Goal: Find specific page/section: Find specific page/section

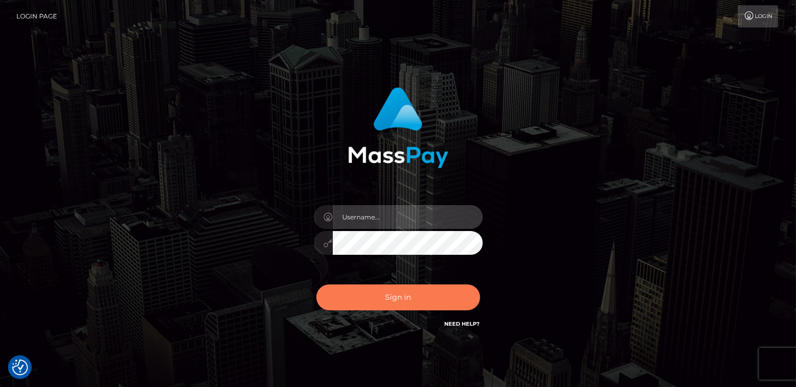
type input "catalinad"
click at [406, 307] on button "Sign in" at bounding box center [398, 297] width 164 height 26
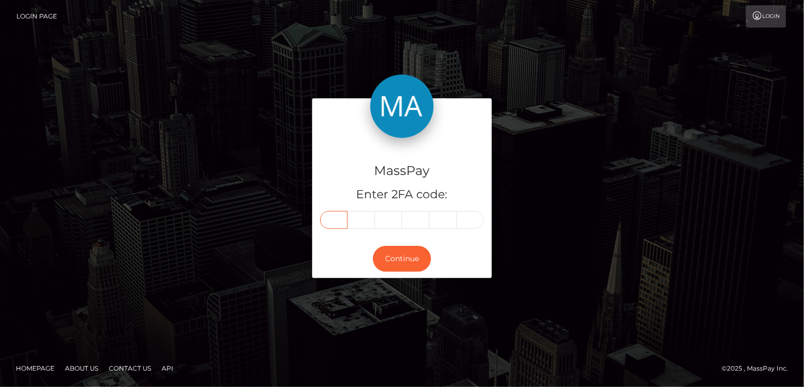
click at [335, 220] on input "text" at bounding box center [333, 220] width 27 height 18
type input "5"
type input "7"
type input "0"
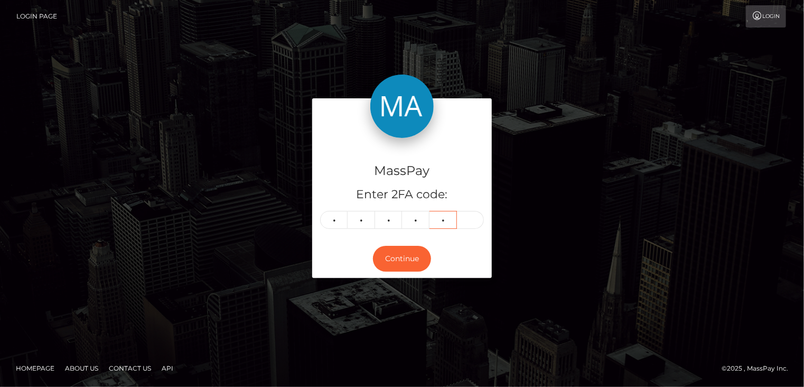
type input "0"
type input "1"
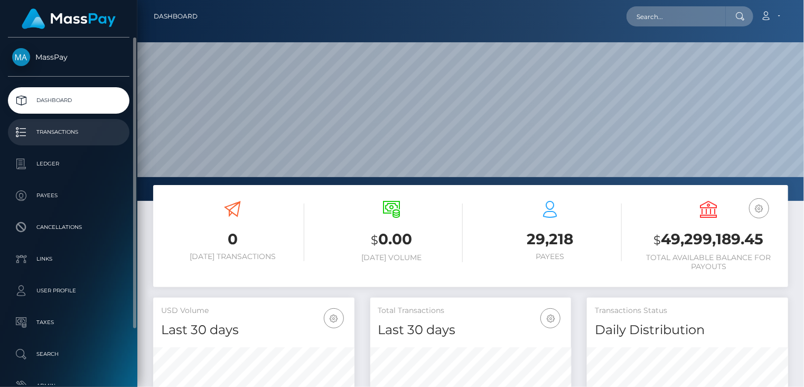
scroll to position [187, 201]
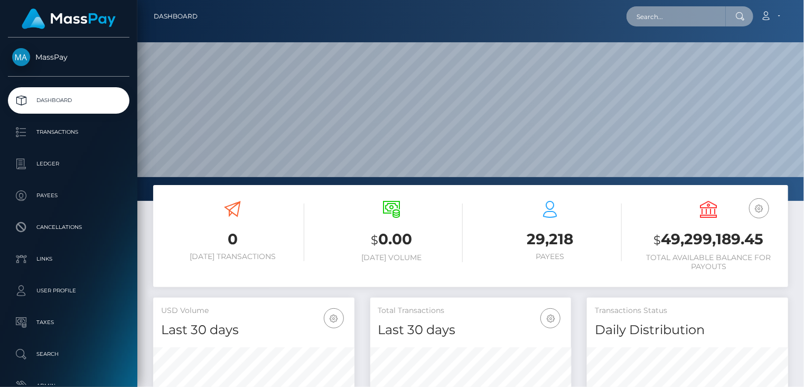
paste input "poact_IrJpsCylCqoI"
type input "poact_IrJpsCylCqoI"
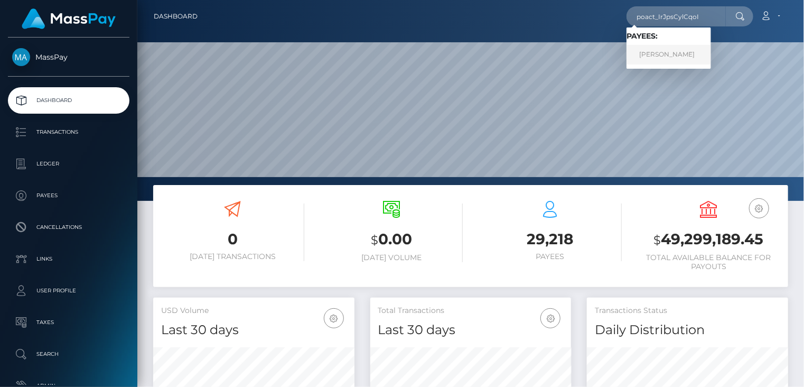
click at [658, 54] on link "AHMED RIAZ" at bounding box center [669, 55] width 85 height 20
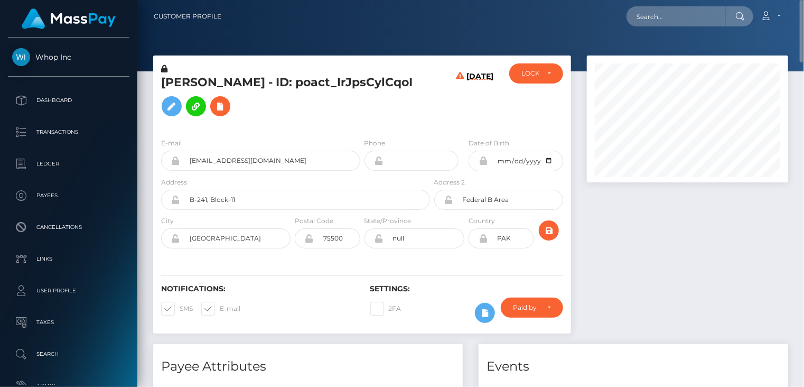
click at [281, 88] on h5 "AHMED RIAZ - ID: poact_IrJpsCylCqoI" at bounding box center [292, 97] width 263 height 47
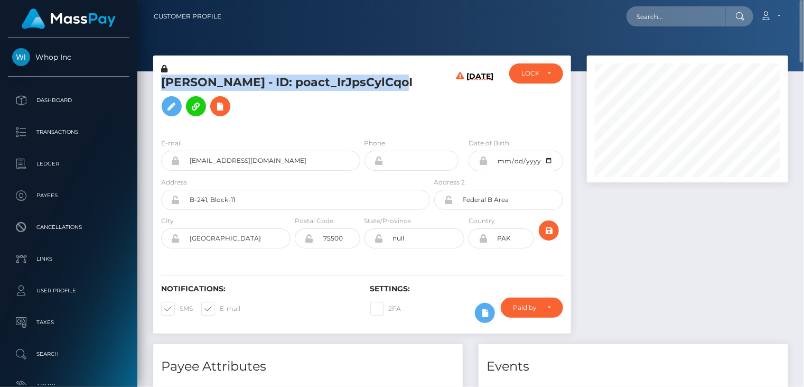
click at [281, 88] on h5 "AHMED RIAZ - ID: poact_IrJpsCylCqoI" at bounding box center [292, 97] width 263 height 47
copy h5 "AHMED RIAZ - ID: poact_IrJpsCylCqoI"
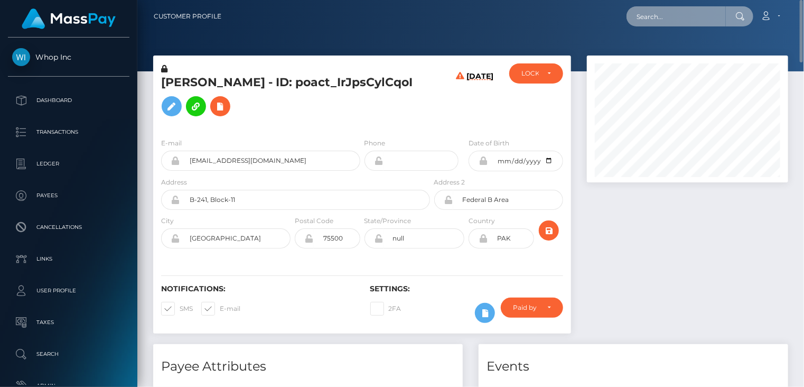
paste input "MSPc7a6466d4e8c598"
type input "MSPc7a6466d4e8c598"
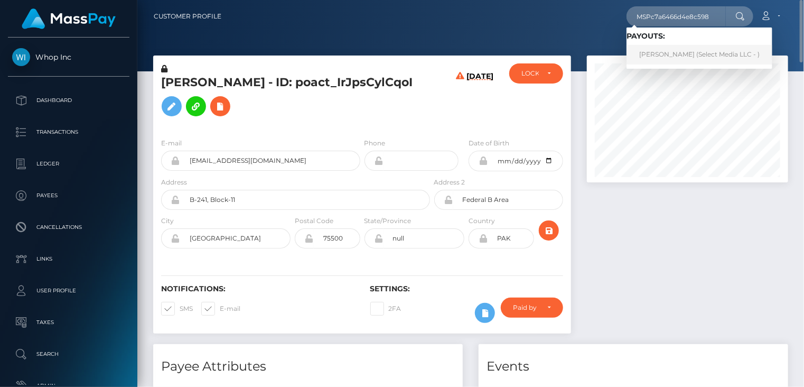
click at [673, 53] on link "Ayla Bayram (Select Media LLC - )" at bounding box center [700, 55] width 146 height 20
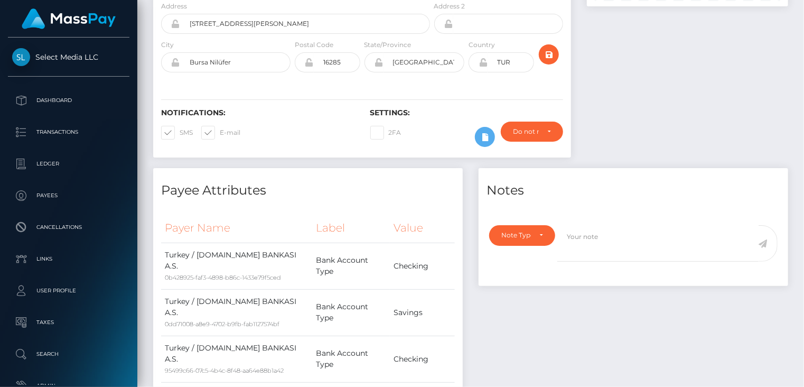
scroll to position [705, 0]
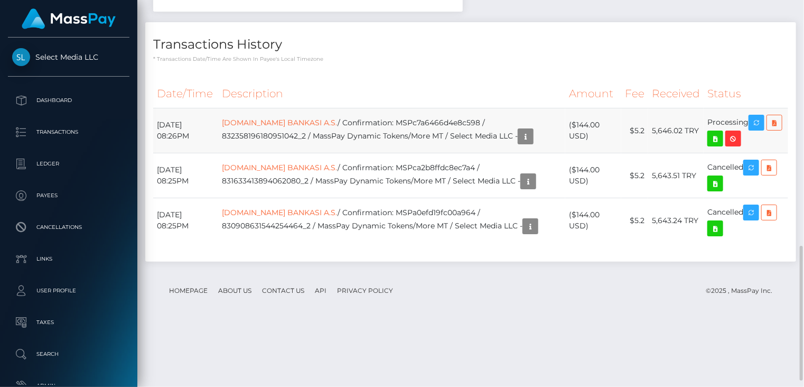
click at [416, 153] on td "[DOMAIN_NAME] BANKASI A.S. / Confirmation: MSPc7a6466d4e8c598 / 832358196180951…" at bounding box center [391, 130] width 347 height 45
click at [416, 153] on td "T.IS BANKASI A.S. / Confirmation: MSPc7a6466d4e8c598 / 832358196180951042_2 / M…" at bounding box center [391, 130] width 347 height 45
copy td "MSPc7a6466d4e8c598"
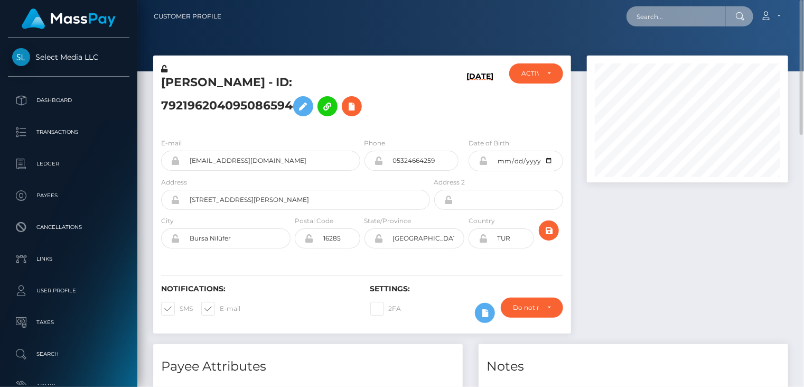
paste input "pout_oZGjKHz93w5BG"
type input "pout_oZGjKHz93w5BG"
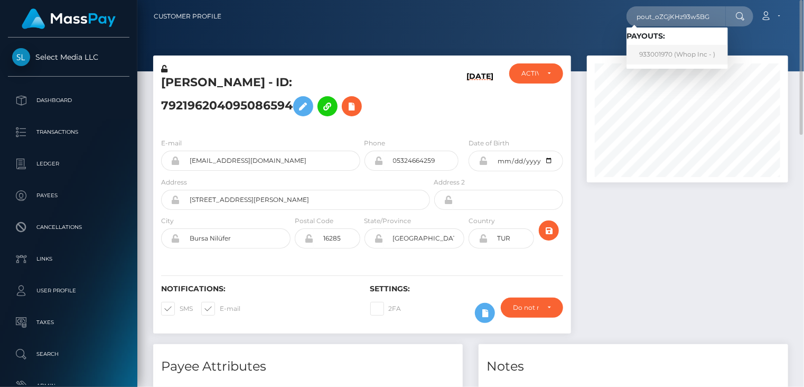
click at [668, 58] on link "933001970 (Whop Inc - )" at bounding box center [677, 55] width 101 height 20
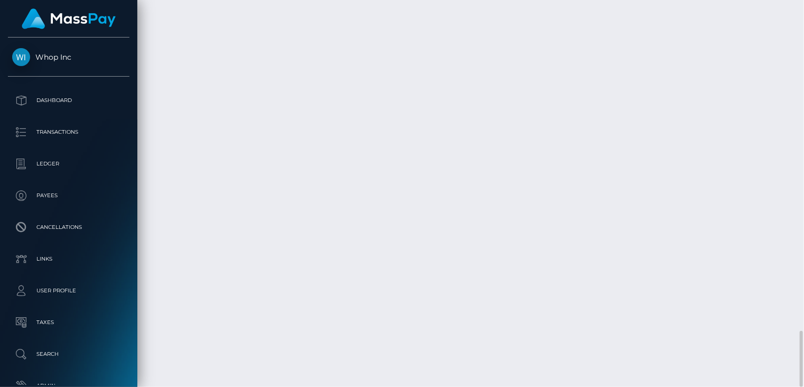
scroll to position [127, 201]
drag, startPoint x: 344, startPoint y: 271, endPoint x: 484, endPoint y: 272, distance: 140.0
copy td "f18cd73a-ca12-453f-be62-b44e6af514ff"
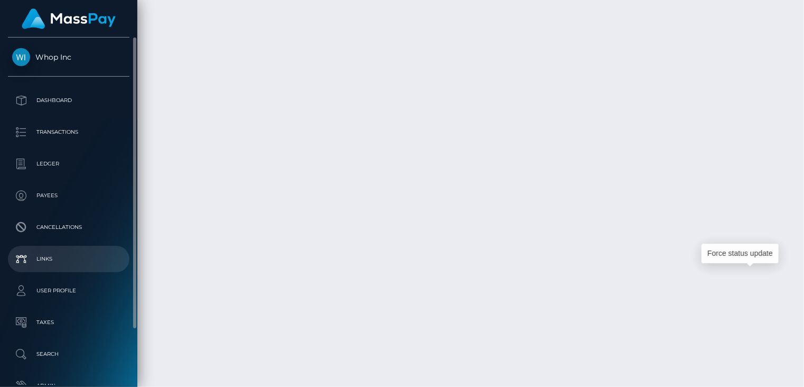
drag, startPoint x: 758, startPoint y: 277, endPoint x: 4, endPoint y: 248, distance: 754.5
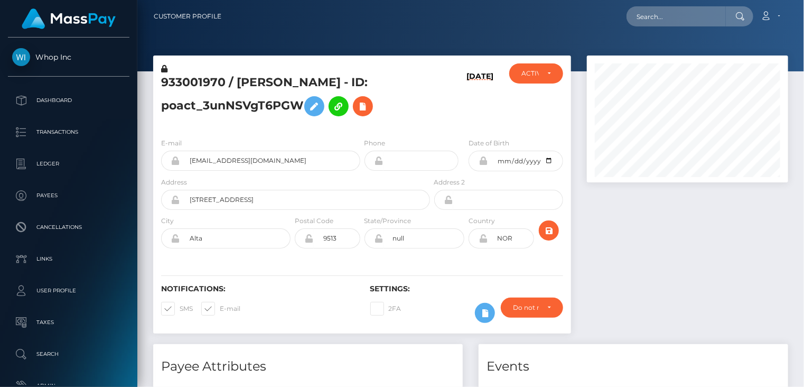
scroll to position [127, 201]
paste input "794687830189158406"
type input "794687830189158406"
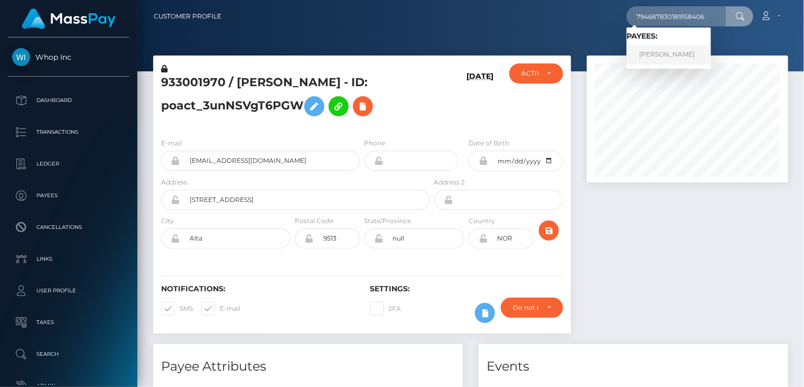
click at [665, 56] on link "PAMELA CLARIBEL BASTIAS" at bounding box center [669, 55] width 85 height 20
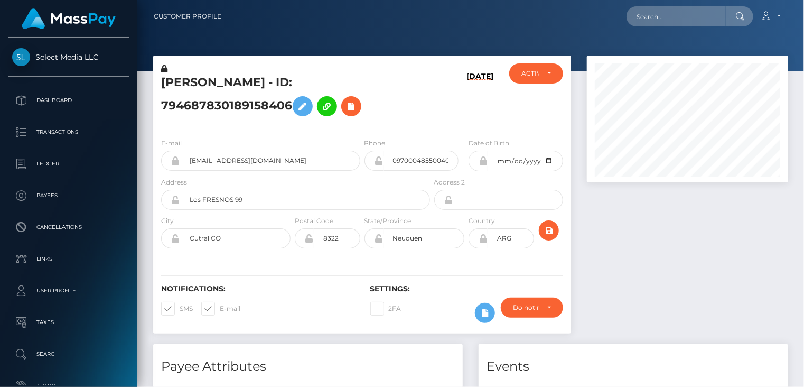
scroll to position [127, 201]
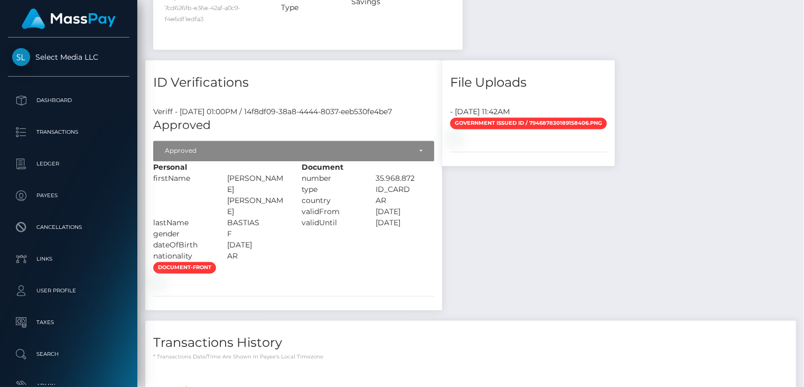
click at [162, 278] on img at bounding box center [157, 282] width 8 height 8
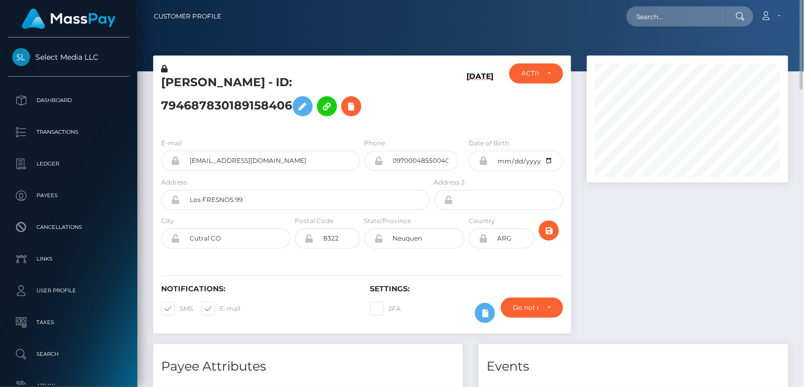
scroll to position [0, 0]
paste input "poact_tWeB0UYVOnYn"
type input "poact_tWeB0UYVOnYn"
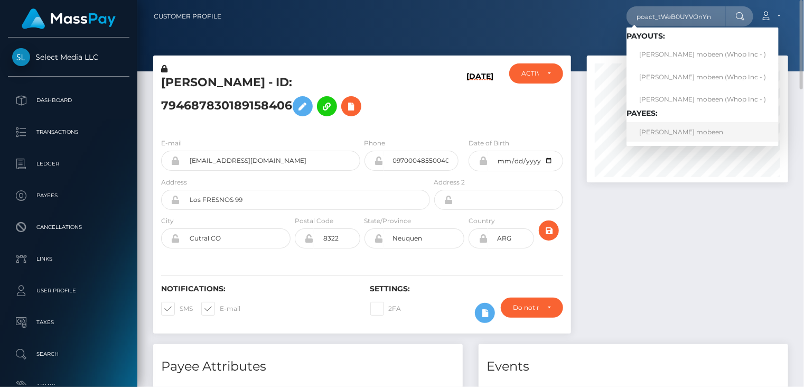
click at [679, 132] on link "MUHAMMAD MOBEEN mobeen" at bounding box center [703, 132] width 152 height 20
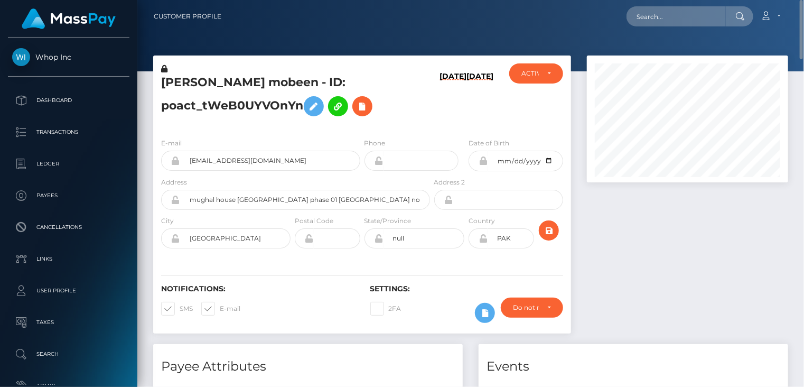
click at [238, 73] on div "[PERSON_NAME] mobeen - ID: poact_tWeB0UYVOnYn" at bounding box center [292, 96] width 279 height 66
click at [238, 73] on div "MUHAMMAD MOBEEN mobeen - ID: poact_tWeB0UYVOnYn" at bounding box center [292, 96] width 279 height 66
click at [238, 77] on h5 "MUHAMMAD MOBEEN mobeen - ID: poact_tWeB0UYVOnYn" at bounding box center [292, 97] width 263 height 47
drag, startPoint x: 239, startPoint y: 77, endPoint x: 226, endPoint y: 83, distance: 14.7
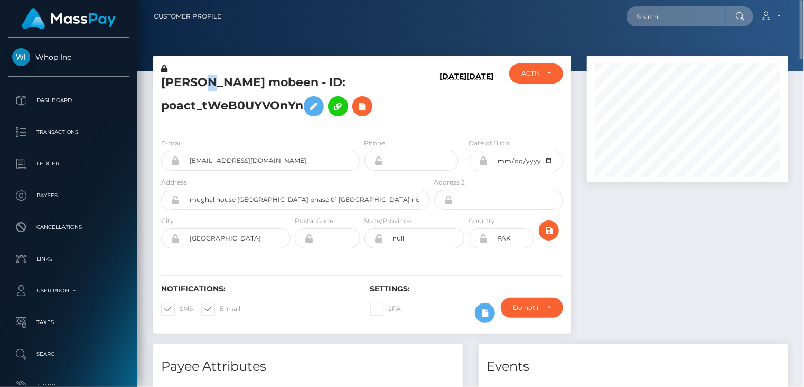
click at [226, 83] on h5 "MUHAMMAD MOBEEN mobeen - ID: poact_tWeB0UYVOnYn" at bounding box center [292, 97] width 263 height 47
copy h5 "MUHAMMAD MOBEEN mobeen - ID: poact_tWeB0UYVOnYn"
paste input "942edbbf-0d1c-4748-bf03-009ab4b43d6f"
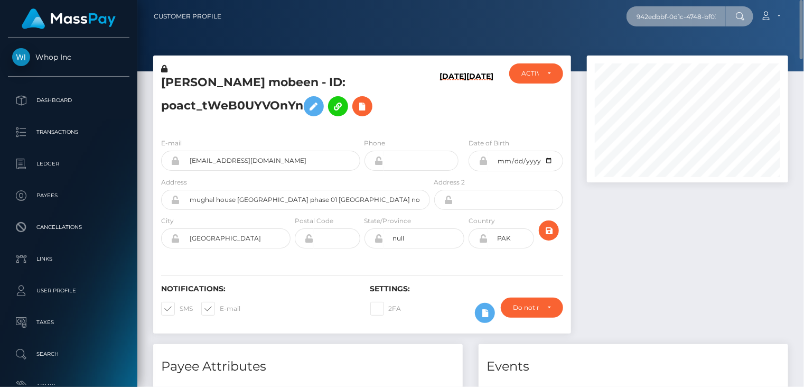
scroll to position [0, 53]
type input "942edbbf-0d1c-4748-bf03-009ab4b43d6f"
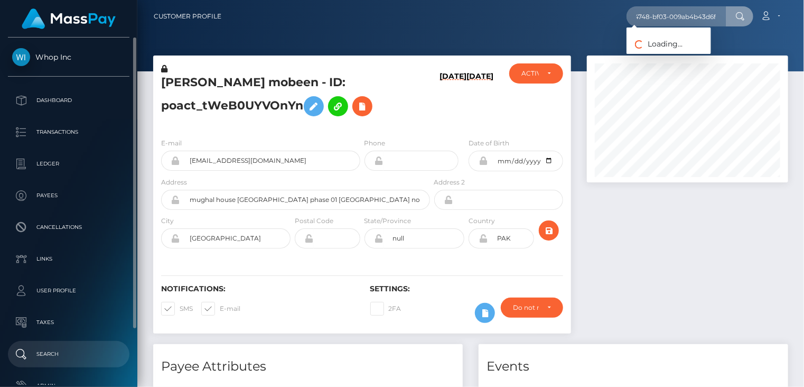
scroll to position [0, 0]
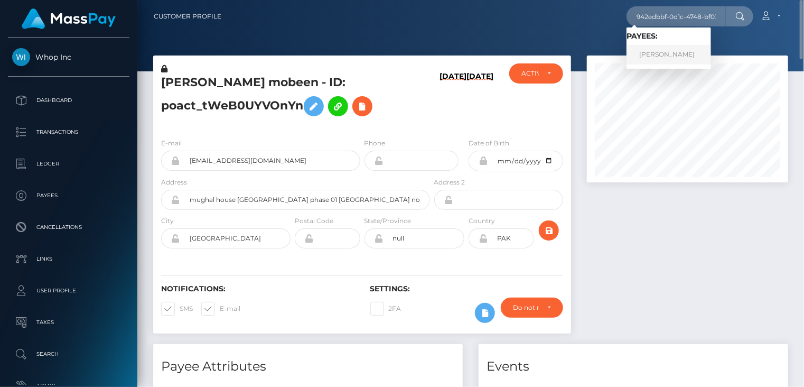
click at [658, 57] on link "Sukru A Serin" at bounding box center [669, 55] width 85 height 20
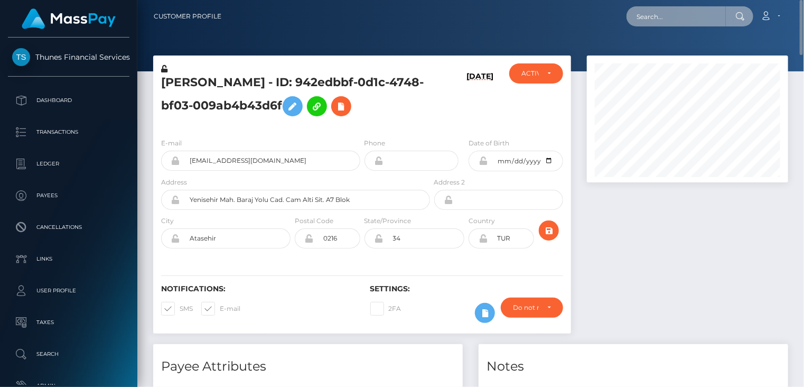
paste input "59ffda08-bfc7-4e68-b8f7-e1c0e2c5a45a"
type input "59ffda08-bfc7-4e68-b8f7-e1c0e2c5a45a"
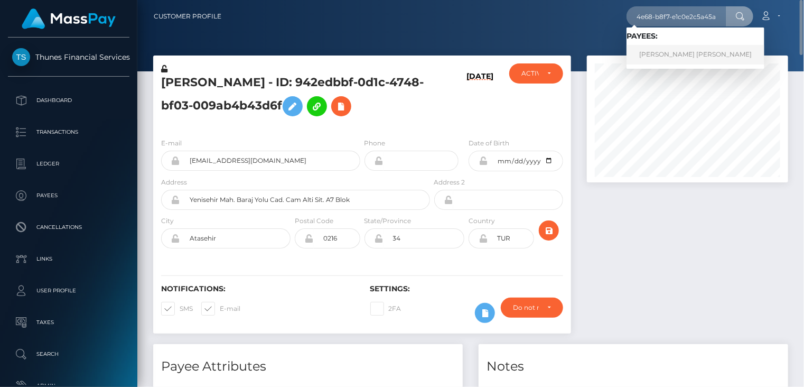
drag, startPoint x: 662, startPoint y: 53, endPoint x: 598, endPoint y: 60, distance: 64.3
click at [661, 53] on link "Lucas Emanuel Oliveira Carvalho" at bounding box center [696, 55] width 138 height 20
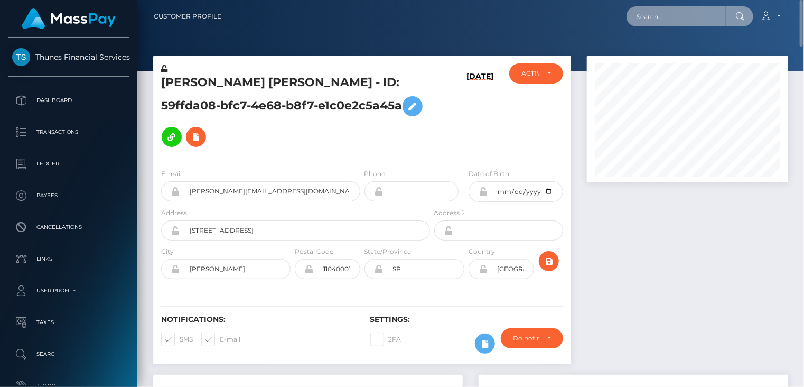
paste input "78988974-8bb6-402b-9b9f-c7d6830164ff"
type input "78988974-8bb6-402b-9b9f-c7d6830164ff"
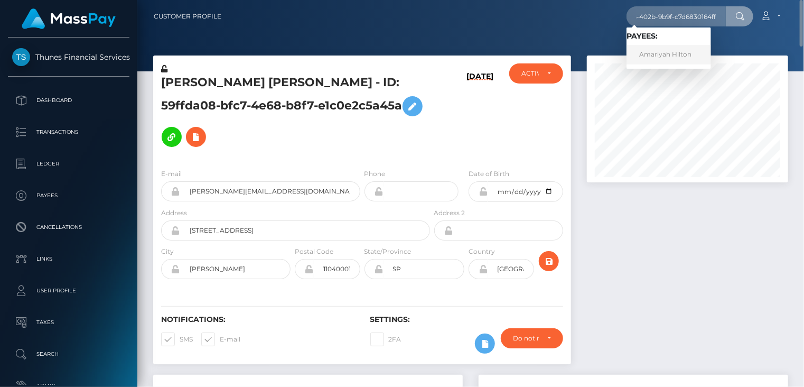
scroll to position [0, 0]
click at [687, 58] on link "Amariyah Hilton" at bounding box center [669, 55] width 85 height 20
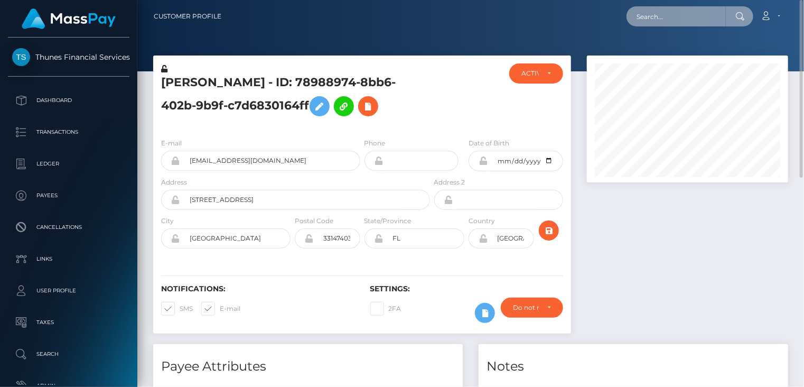
paste input "c3d7f84c a42a-11f0-bd75-060e06e9f077"
type input "c3d7f84c a42a-11f0-bd75-060e06e9f077"
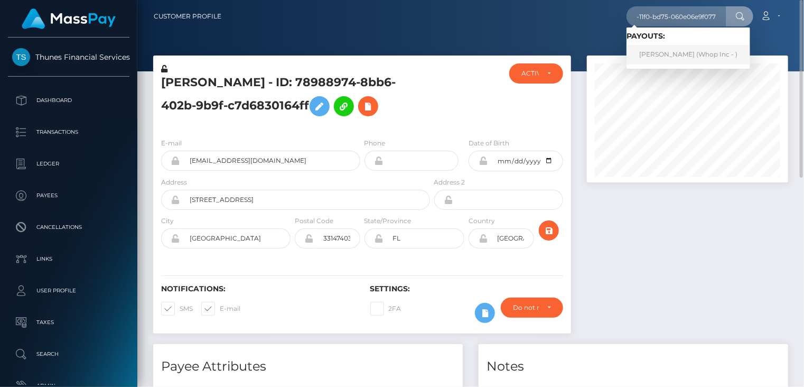
scroll to position [0, 0]
click at [670, 55] on link "ZULKIFLI BIN ABDULLAH (Whop Inc - )" at bounding box center [689, 55] width 124 height 20
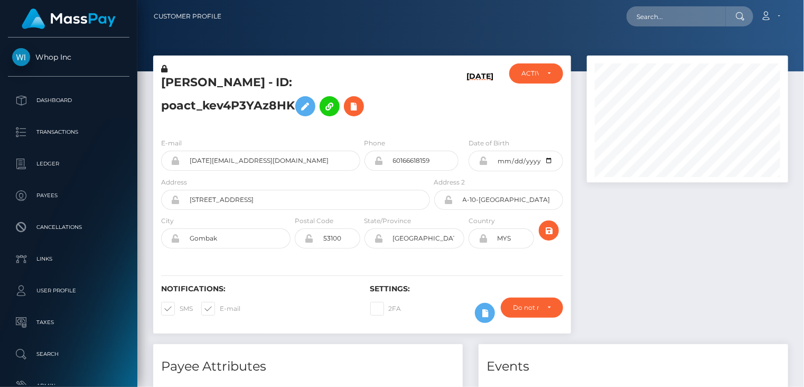
scroll to position [127, 201]
click at [229, 160] on input "zul.malc@gmail.com" at bounding box center [270, 161] width 180 height 20
paste input "6f459059-a3bc-11f0-bd75-060e06e9f077"
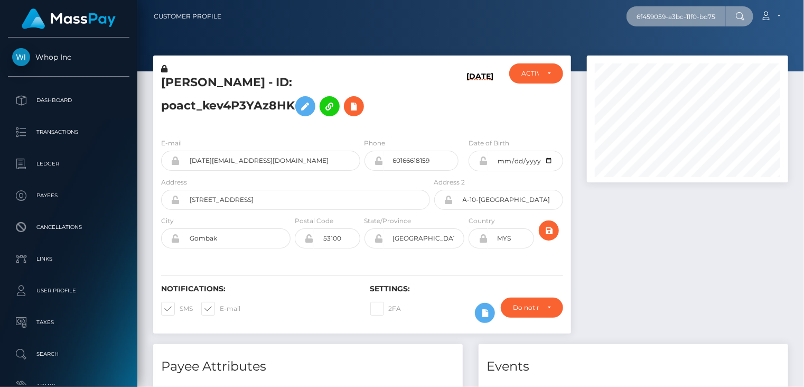
scroll to position [0, 48]
type input "6f459059-a3bc-11f0-bd75-060e06e9f077"
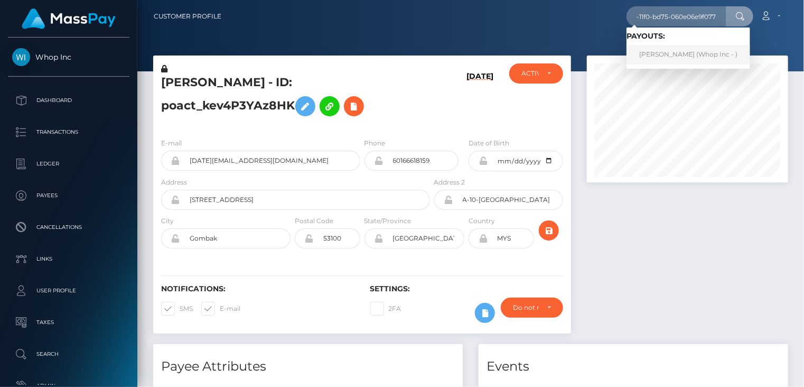
scroll to position [0, 0]
click at [676, 58] on link "LIHLE NJABULO MATHOBELA (Whop Inc - )" at bounding box center [689, 55] width 124 height 20
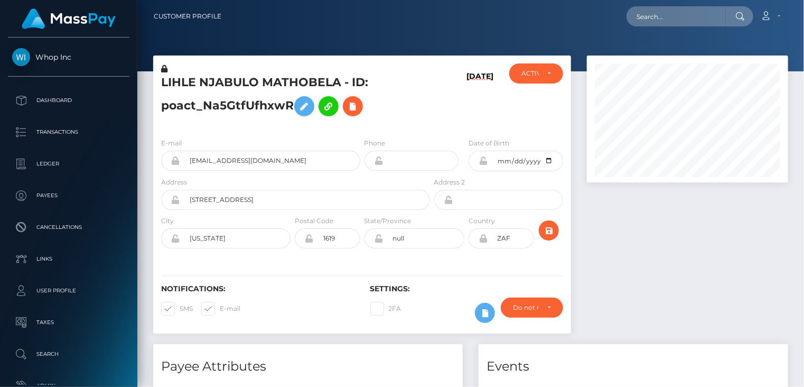
scroll to position [127, 201]
click at [262, 158] on input "heightenecommerce+306b8b076d@gmail.com" at bounding box center [270, 161] width 180 height 20
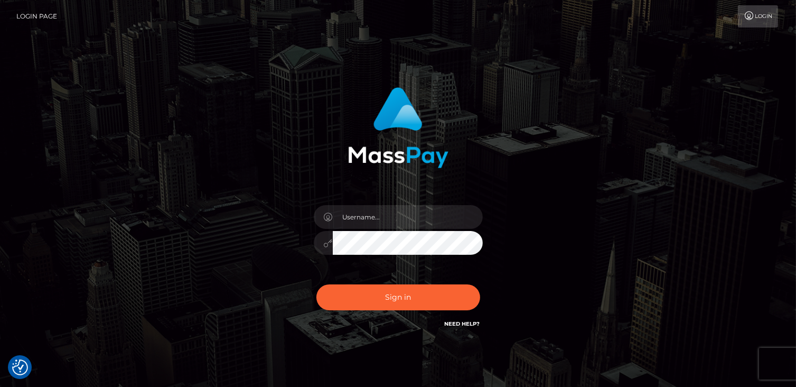
checkbox input "true"
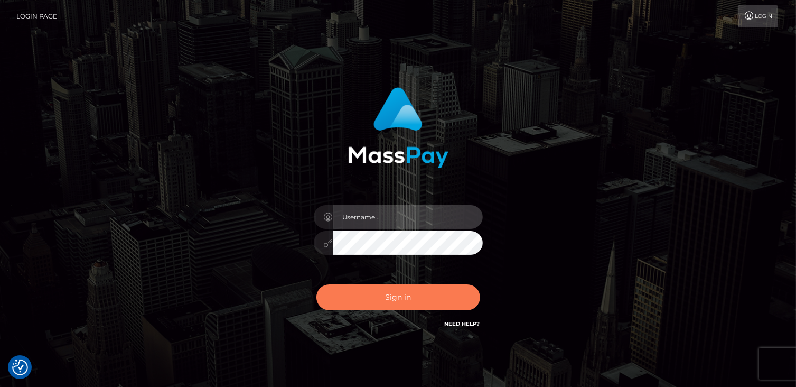
type input "catalinad"
click at [408, 288] on button "Sign in" at bounding box center [398, 297] width 164 height 26
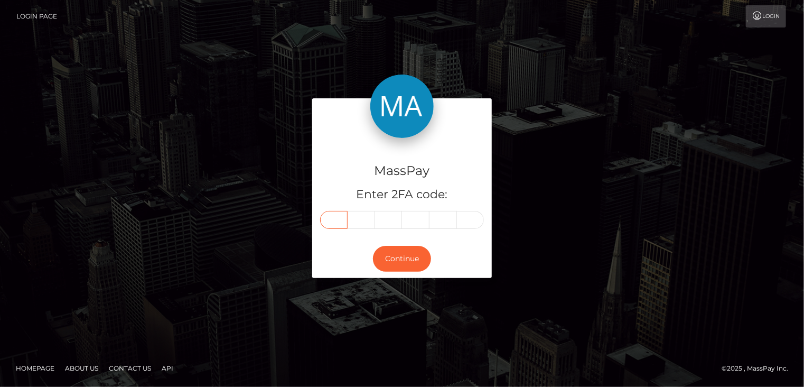
click at [330, 224] on input "text" at bounding box center [333, 220] width 27 height 18
type input "6"
type input "7"
type input "4"
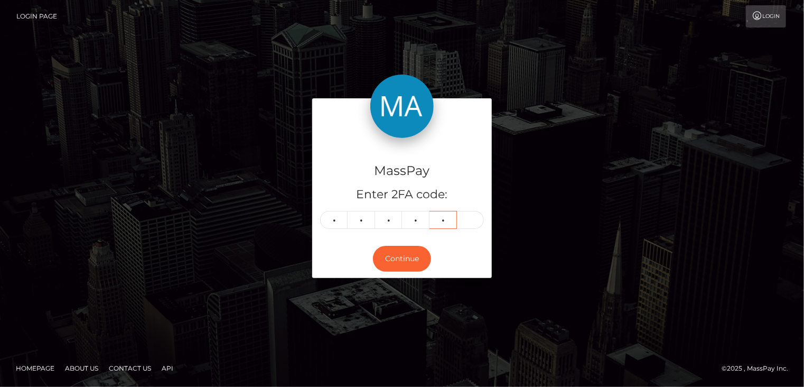
type input "6"
type input "1"
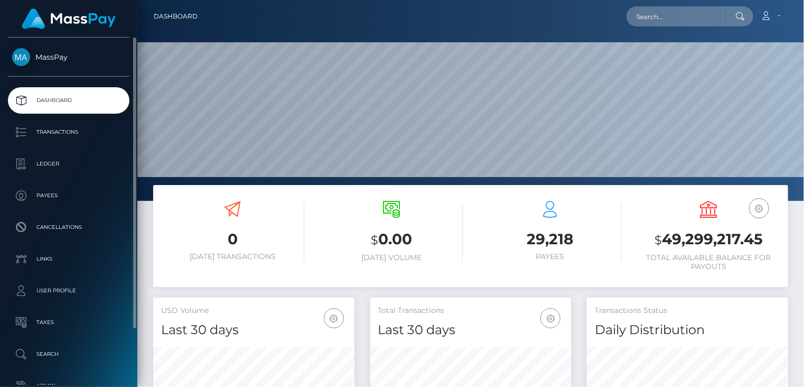
scroll to position [187, 201]
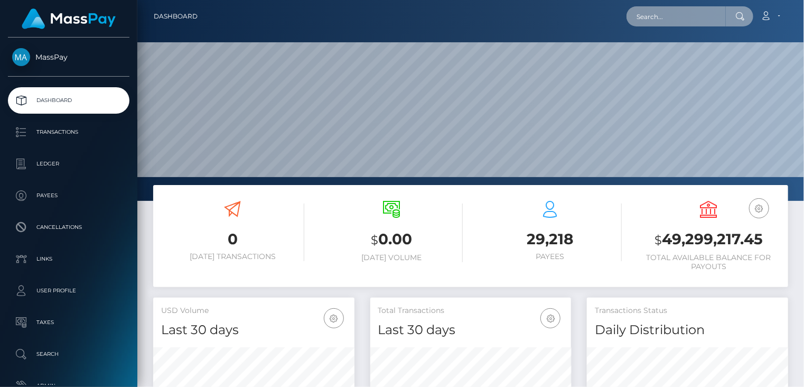
paste input "MSP0e6d087e3ed193f"
type input "MSP0e6d087e3ed193f"
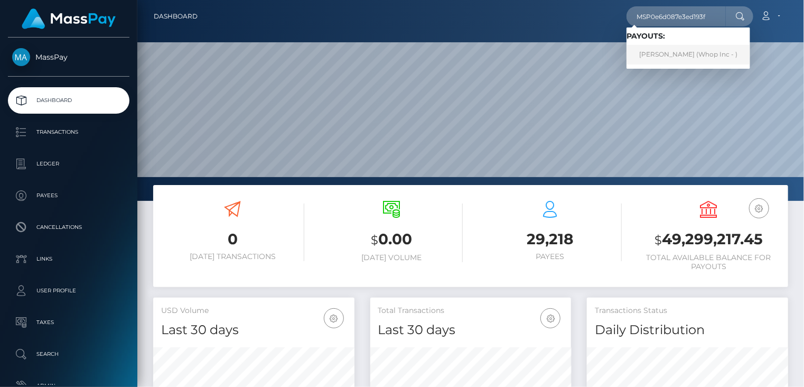
drag, startPoint x: 384, startPoint y: 177, endPoint x: 687, endPoint y: 56, distance: 326.5
click at [687, 56] on link "Taha Hussain (Whop Inc - )" at bounding box center [689, 55] width 124 height 20
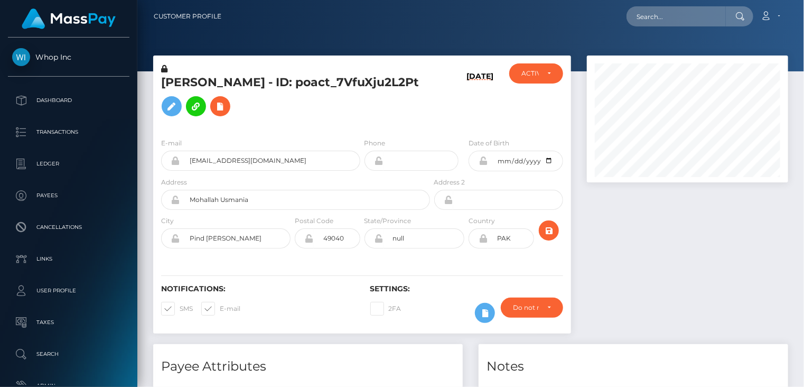
scroll to position [127, 201]
click at [575, 278] on div "[PERSON_NAME] - ID: poact_7VfuXju2L2Pt [DATE] CLOSED" at bounding box center [362, 199] width 434 height 288
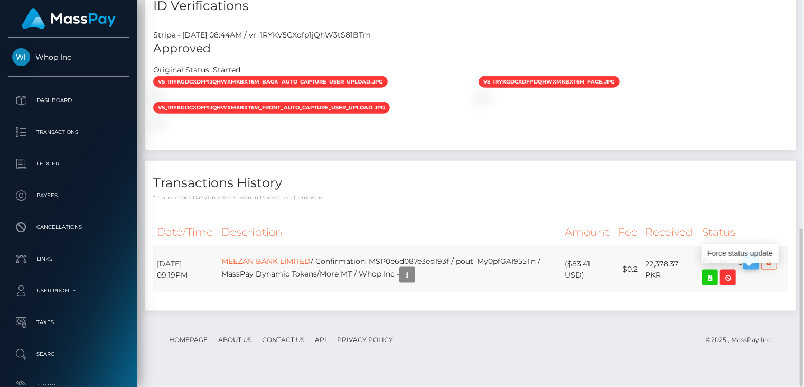
click at [756, 268] on icon "button" at bounding box center [751, 261] width 13 height 13
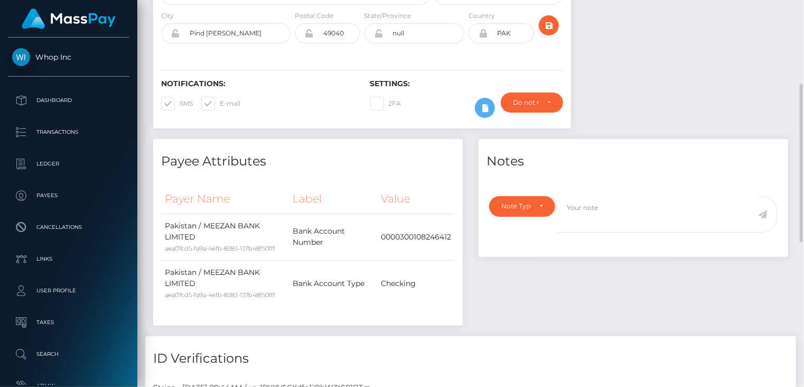
scroll to position [0, 0]
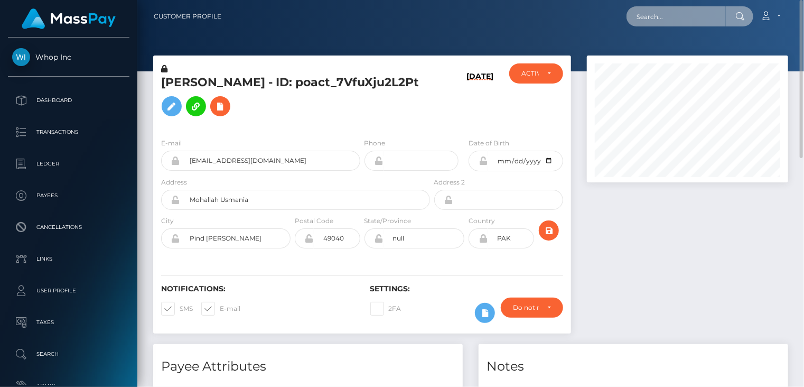
paste input "235469830"
type input "235469830"
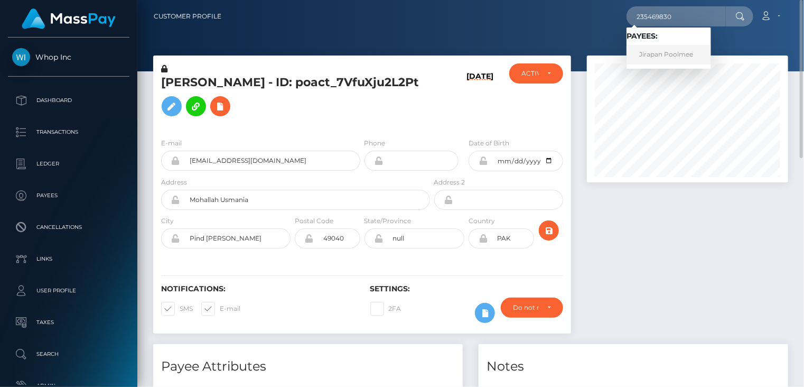
click at [654, 55] on link "Jirapan Poolmee" at bounding box center [669, 55] width 85 height 20
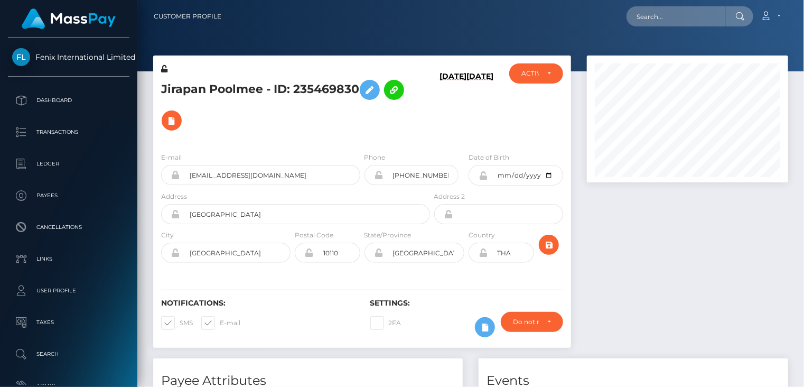
scroll to position [127, 201]
paste input "poact_pn8tTNiaituO"
type input "poact_pn8tTNiaituO"
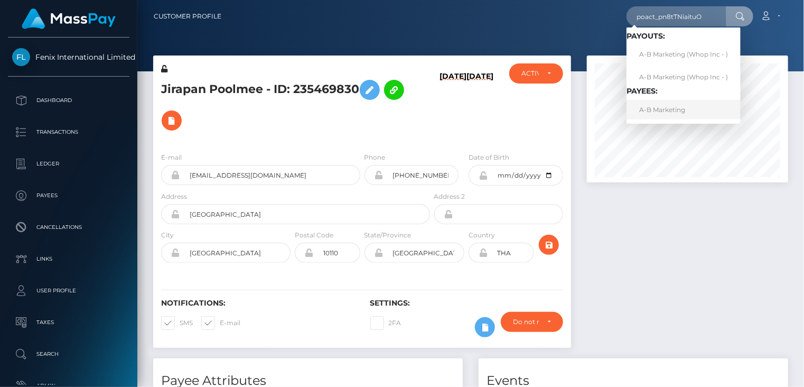
click at [658, 115] on link "A-B Marketing" at bounding box center [684, 110] width 114 height 20
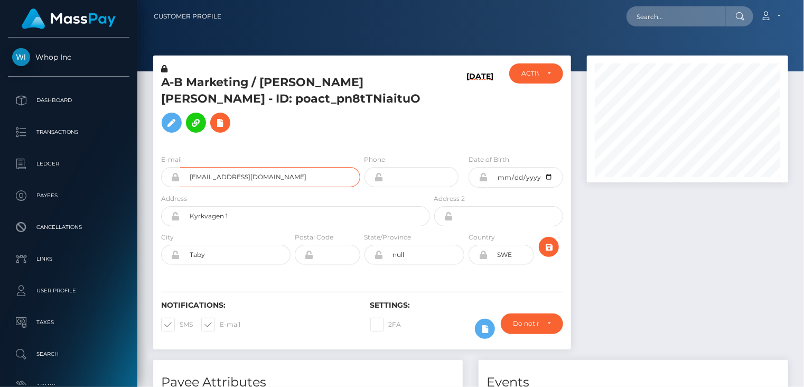
scroll to position [127, 201]
click at [234, 174] on input "alexander@a2bmktg.com" at bounding box center [270, 177] width 180 height 20
paste input "3289342b-a387-11f0-bd75-060e06e9f077"
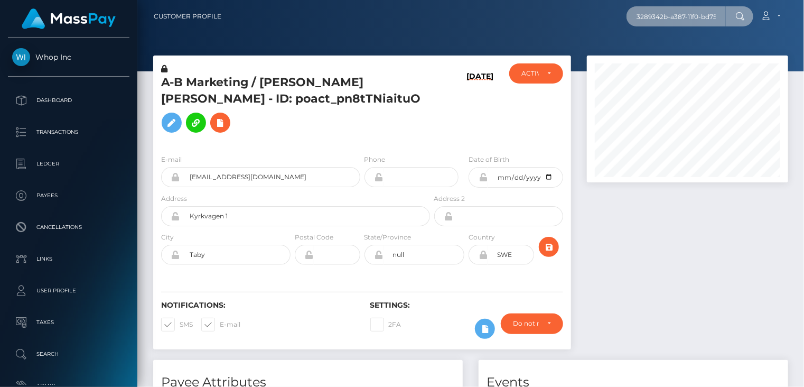
scroll to position [0, 49]
type input "3289342b-a387-11f0-bd75-060e06e9f077"
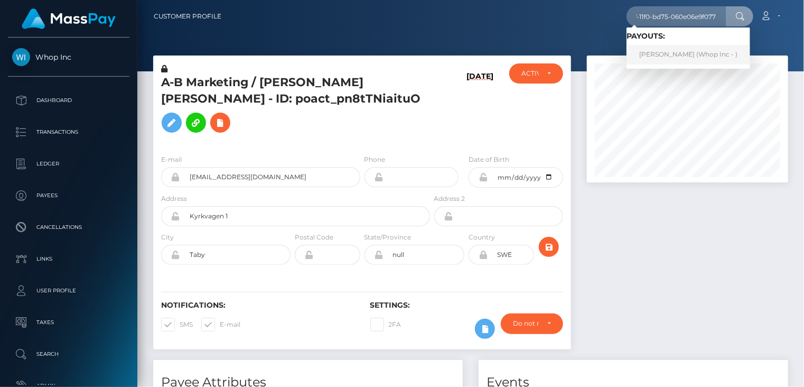
scroll to position [0, 0]
click at [682, 54] on link "MAREO-JOHN NEL (Whop Inc - )" at bounding box center [689, 55] width 124 height 20
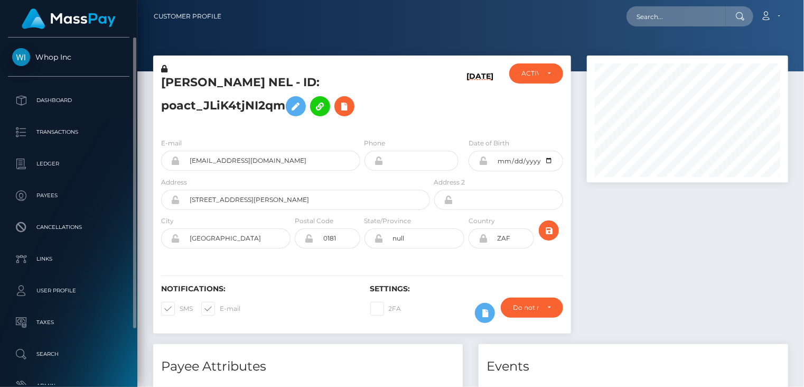
scroll to position [127, 201]
